Goal: Find specific page/section: Find specific page/section

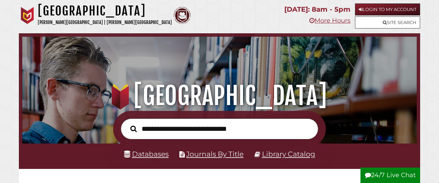
scroll to position [130, 391]
click at [149, 153] on link "Databases" at bounding box center [146, 153] width 45 height 9
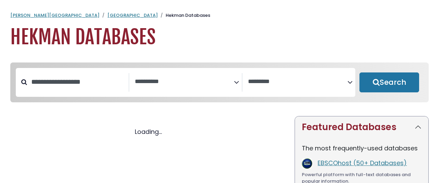
select select "Database Subject Filter"
select select "Database Vendors Filter"
select select "Database Subject Filter"
select select "Database Vendors Filter"
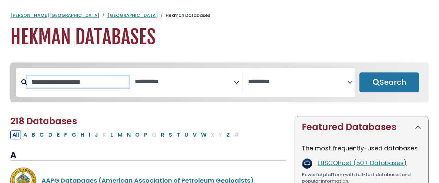
click at [76, 78] on input "Search database by title or keyword" at bounding box center [77, 81] width 101 height 11
type input "********"
click at [359, 72] on button "Search" at bounding box center [389, 82] width 60 height 20
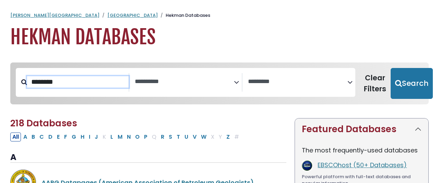
select select "Database Subject Filter"
select select "Database Vendors Filter"
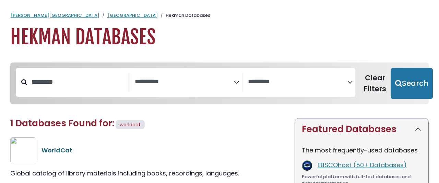
click at [41, 146] on link "WorldCat" at bounding box center [56, 150] width 31 height 9
select select "Database Subject Filter"
select select "Database Vendors Filter"
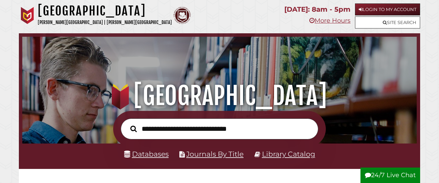
scroll to position [130, 391]
click at [278, 154] on link "Library Catalog" at bounding box center [288, 153] width 53 height 9
